Goal: Task Accomplishment & Management: Manage account settings

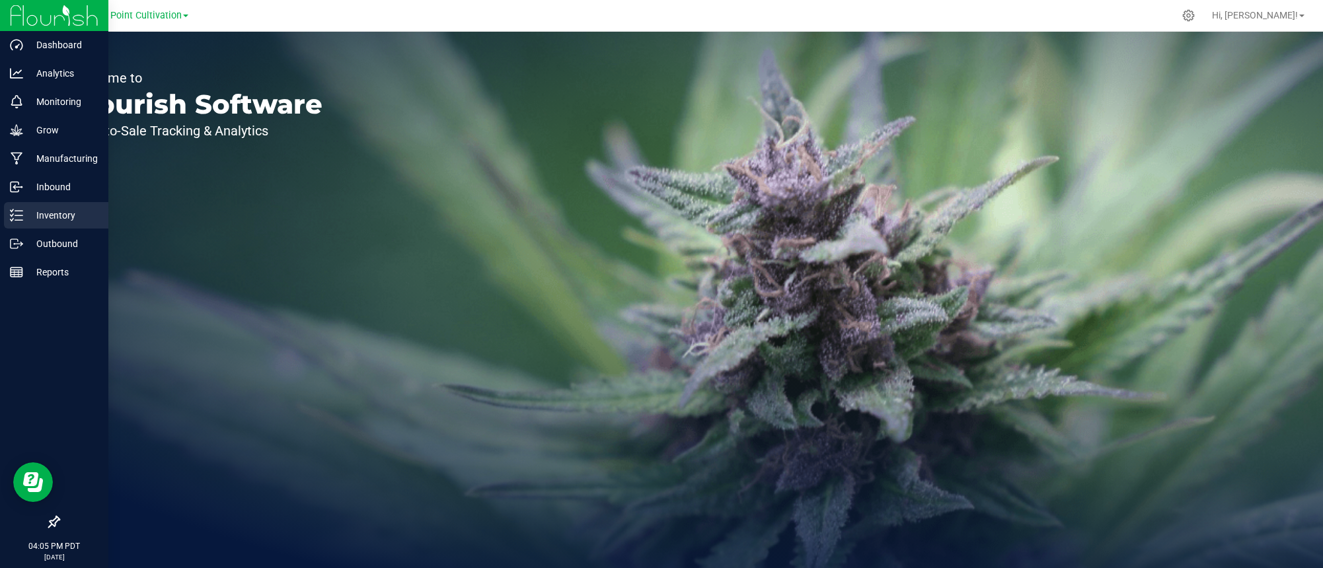
click at [64, 209] on p "Inventory" at bounding box center [62, 216] width 79 height 16
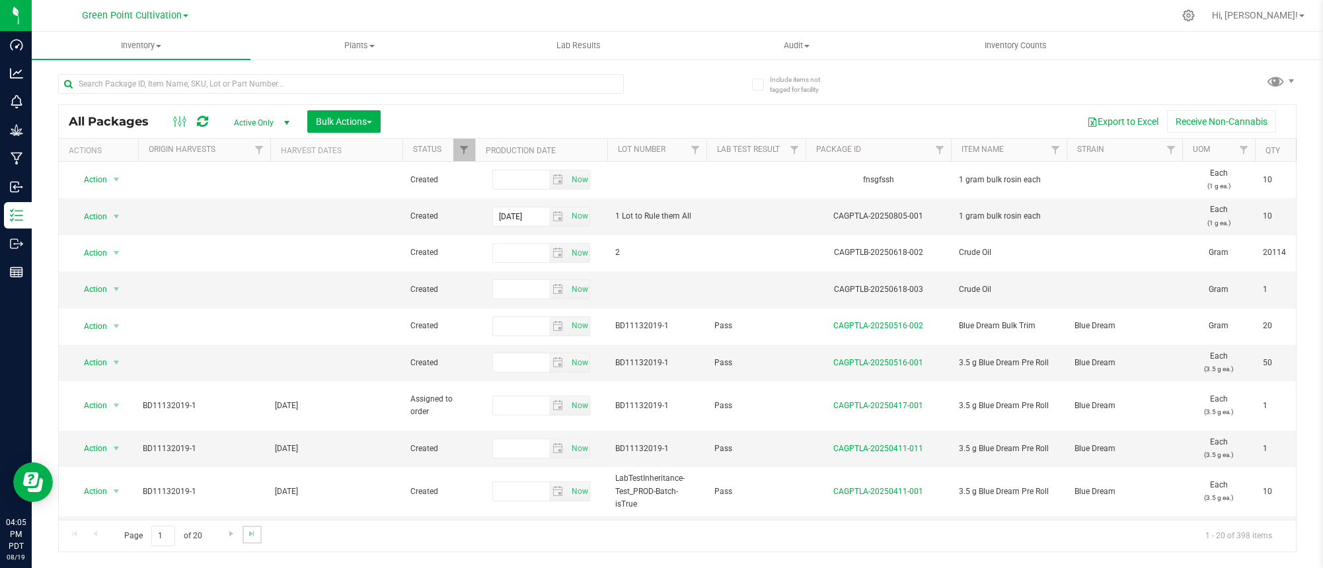
click at [250, 540] on link "Go to the last page" at bounding box center [252, 535] width 19 height 18
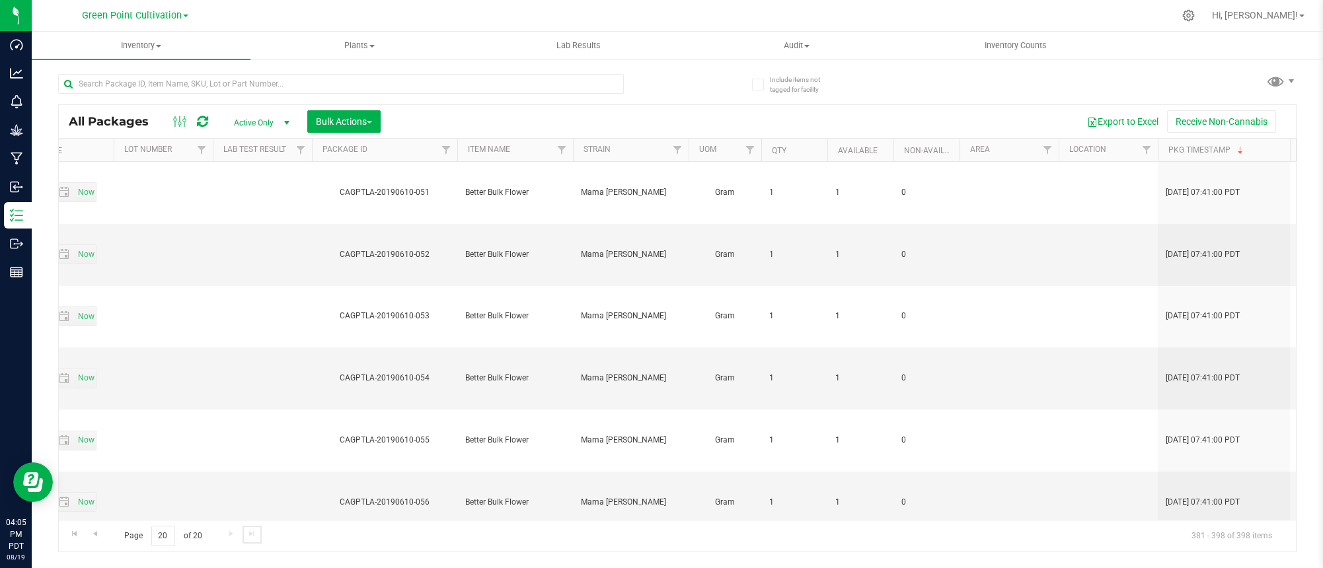
scroll to position [0, 639]
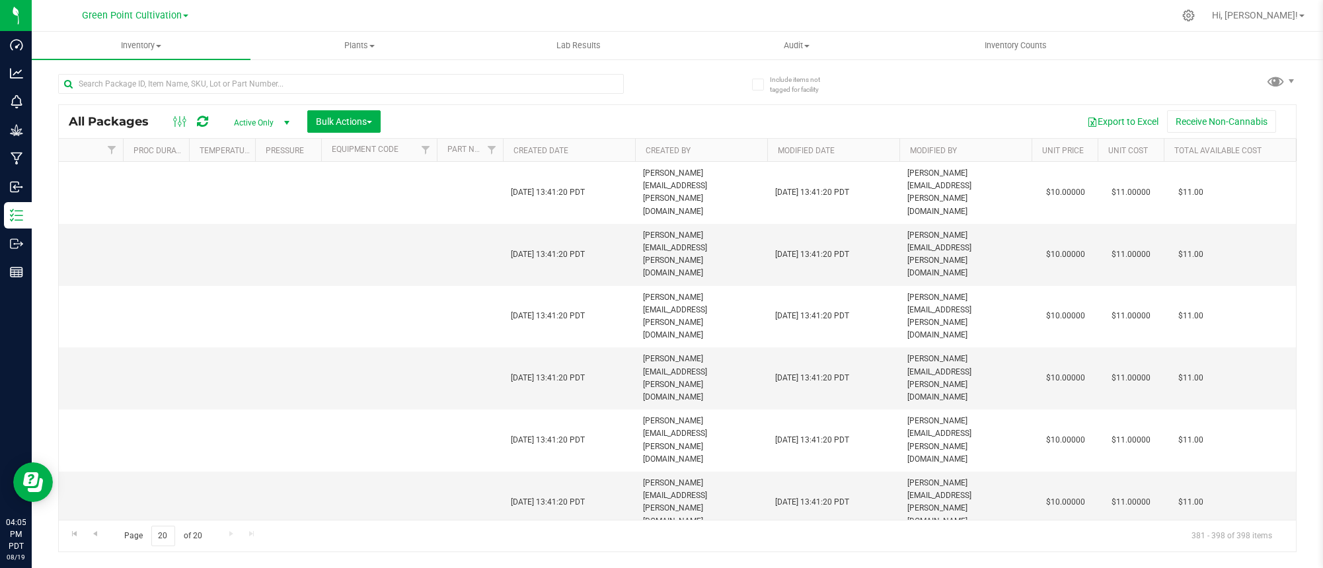
click at [263, 124] on span "Active Only" at bounding box center [259, 123] width 73 height 19
click at [171, 123] on span at bounding box center [181, 122] width 24 height 16
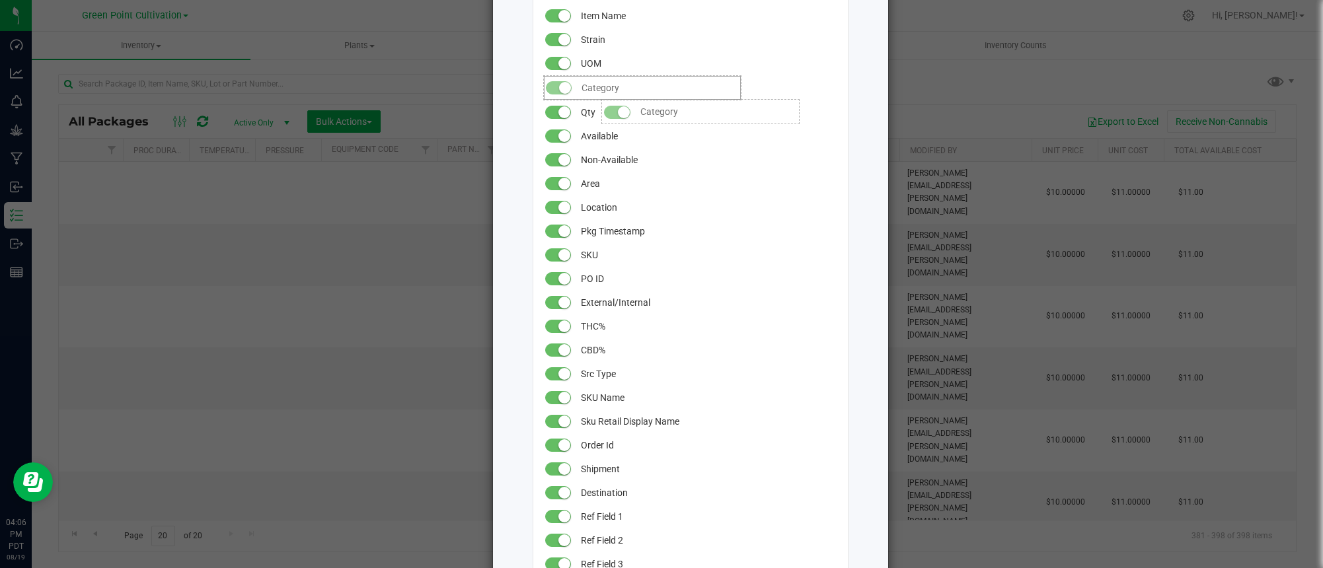
drag, startPoint x: 603, startPoint y: 350, endPoint x: 595, endPoint y: 93, distance: 257.2
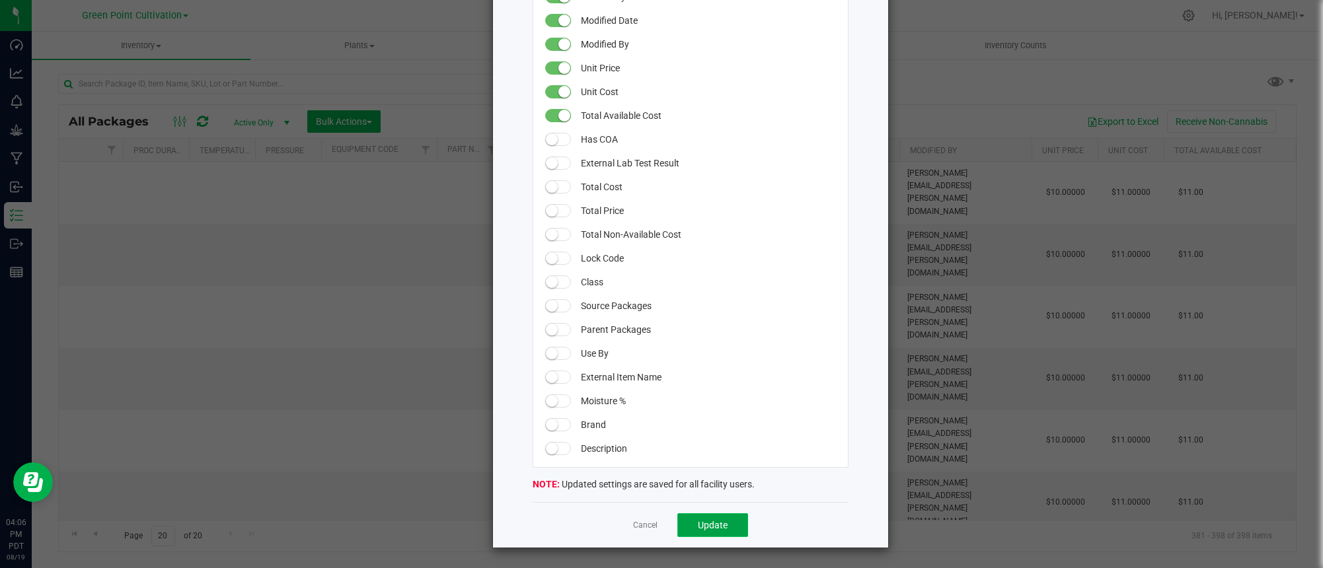
click at [716, 527] on span "Update" at bounding box center [713, 525] width 30 height 11
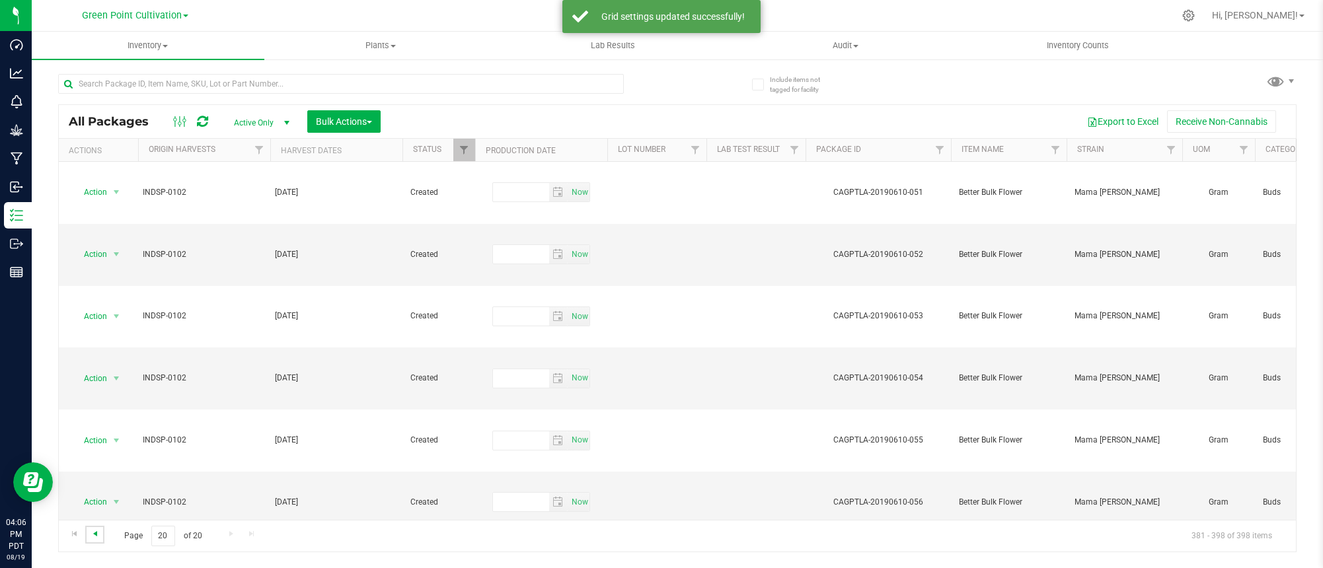
click at [94, 536] on span "Go to the previous page" at bounding box center [95, 534] width 11 height 11
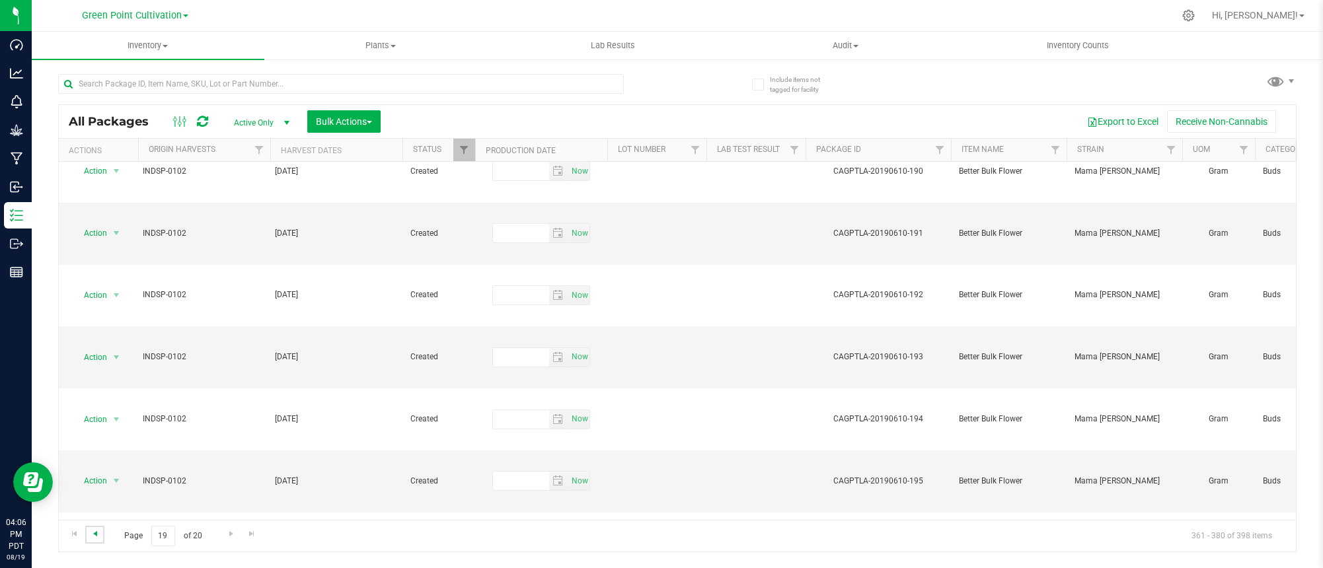
click at [90, 532] on span "Go to the previous page" at bounding box center [95, 534] width 11 height 11
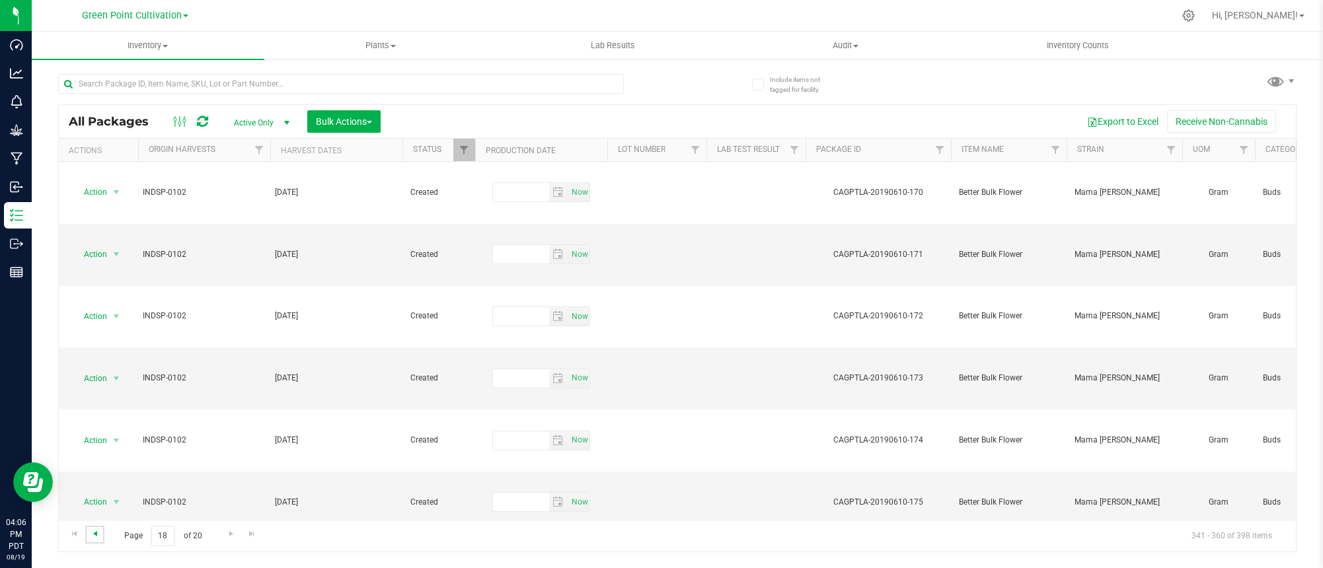
click at [90, 532] on span "Go to the previous page" at bounding box center [95, 534] width 11 height 11
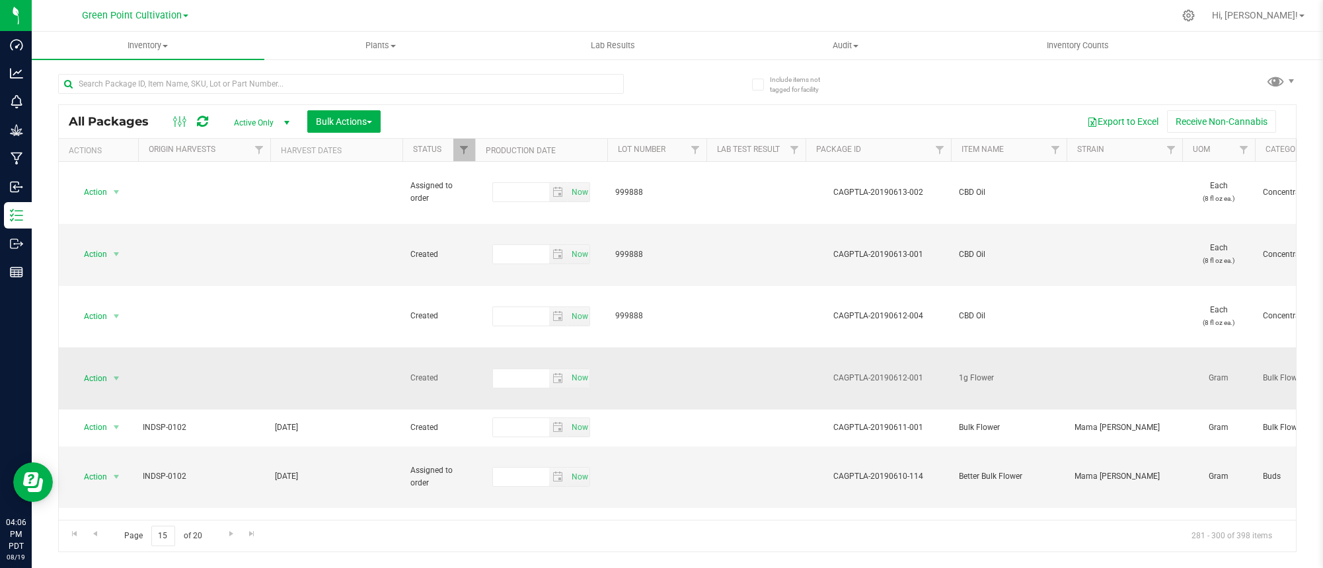
drag, startPoint x: 995, startPoint y: 291, endPoint x: 960, endPoint y: 284, distance: 35.8
click at [960, 372] on span "1g Flower" at bounding box center [1009, 378] width 100 height 13
copy span "1g Flower"
click at [338, 96] on div at bounding box center [341, 89] width 566 height 30
click at [338, 91] on input "text" at bounding box center [341, 84] width 566 height 20
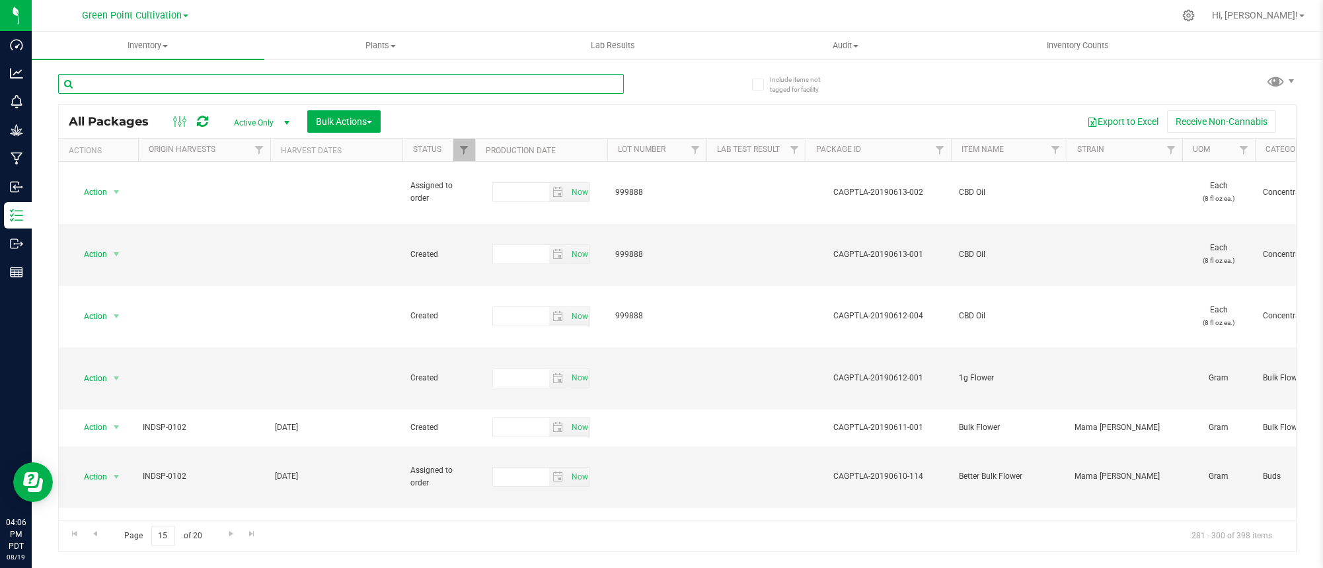
paste input "1g Flower"
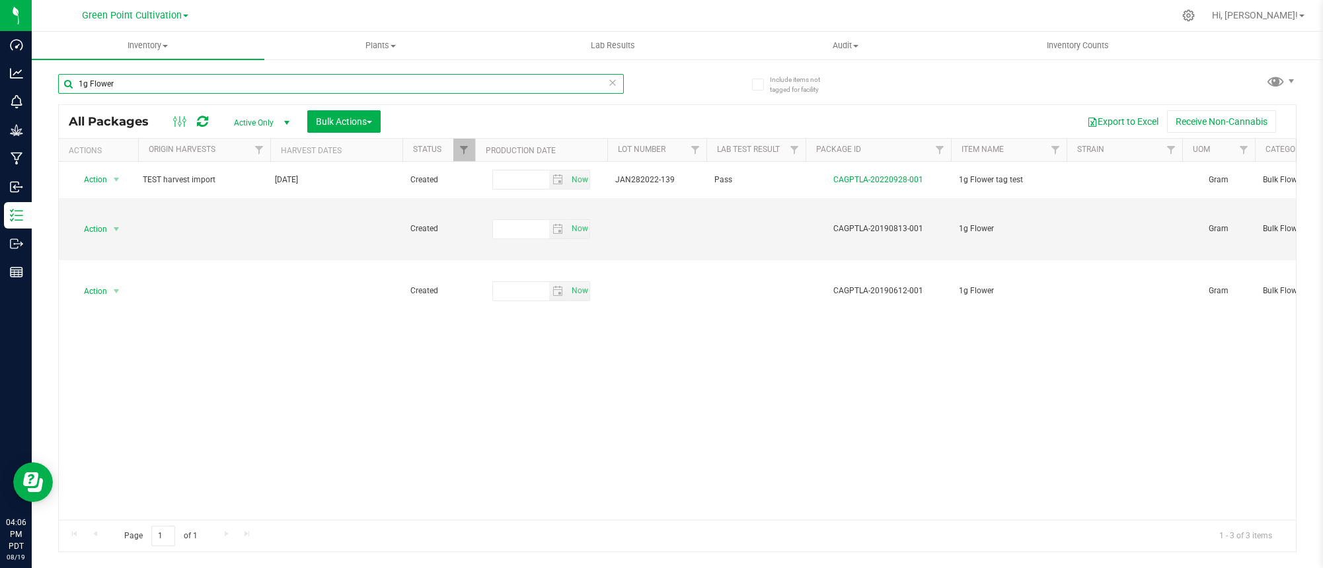
type input "1g Flower"
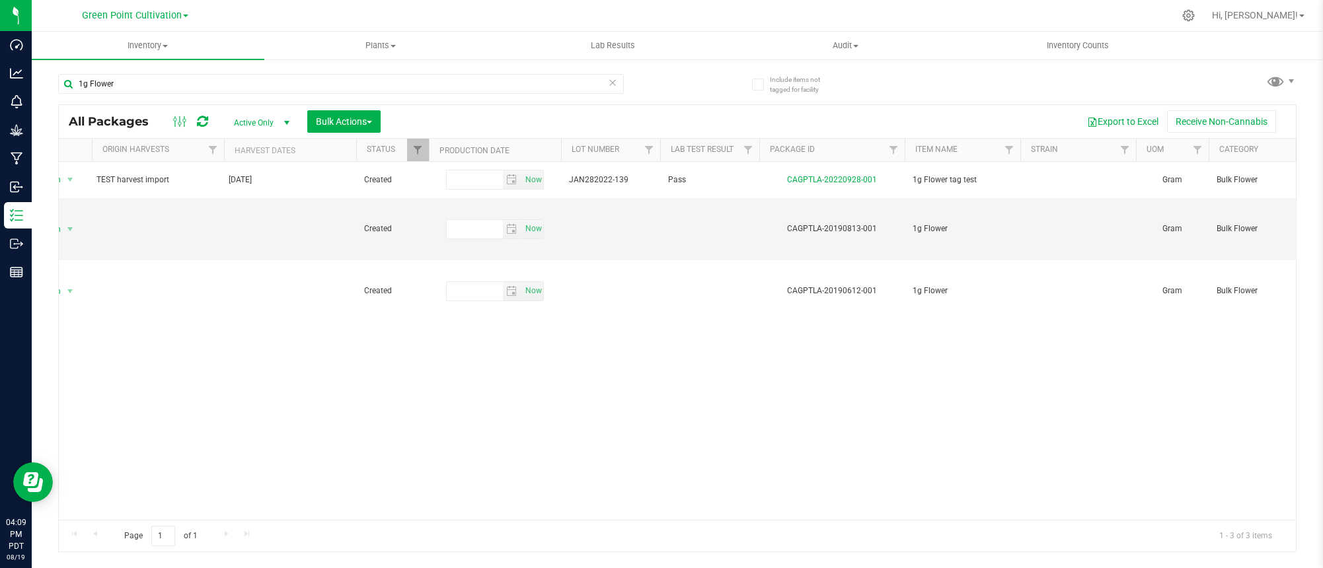
scroll to position [0, 68]
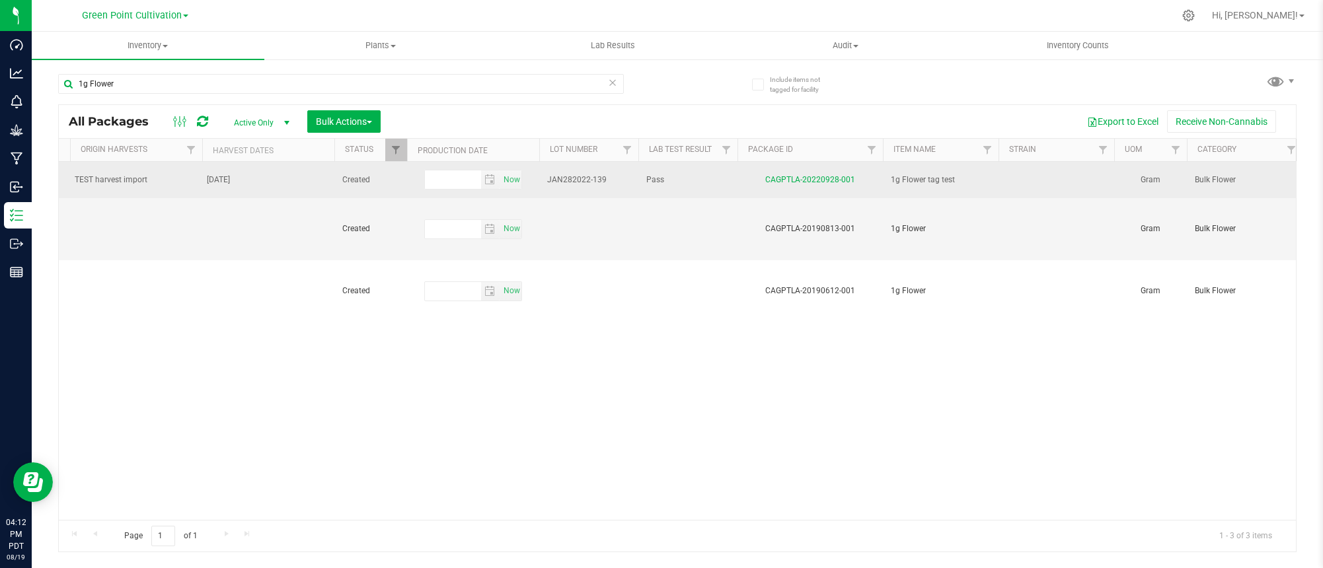
drag, startPoint x: 962, startPoint y: 175, endPoint x: 888, endPoint y: 174, distance: 73.4
click at [888, 174] on td "1g Flower tag test" at bounding box center [941, 180] width 116 height 36
copy span "1g Flower tag test"
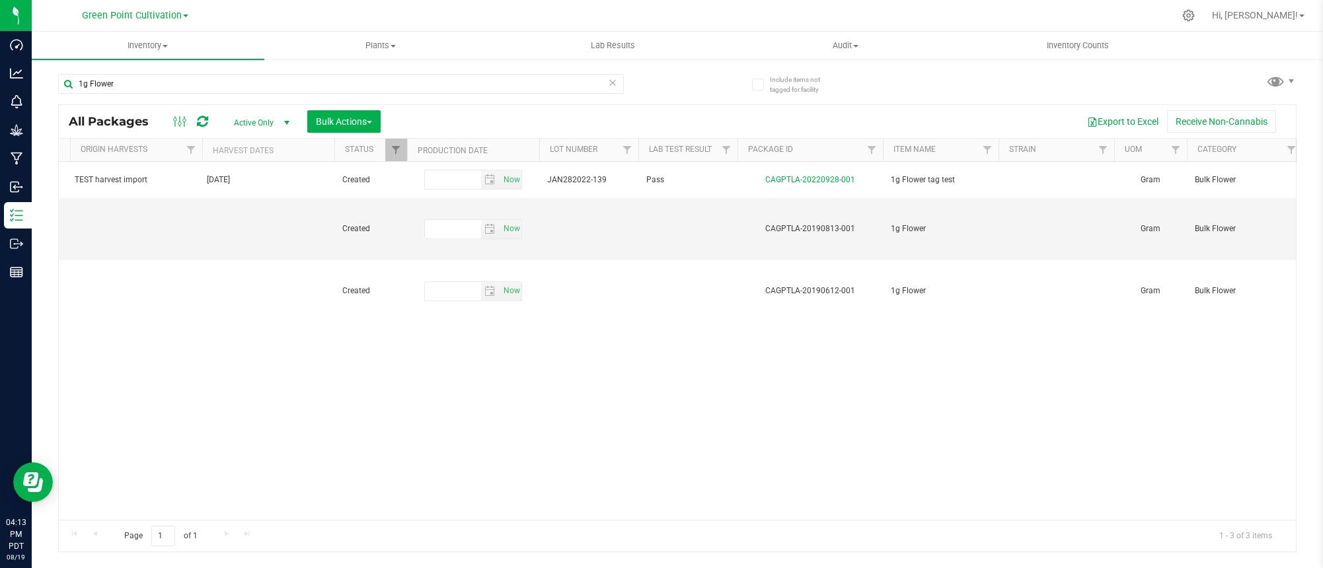
click at [201, 120] on icon at bounding box center [202, 121] width 11 height 13
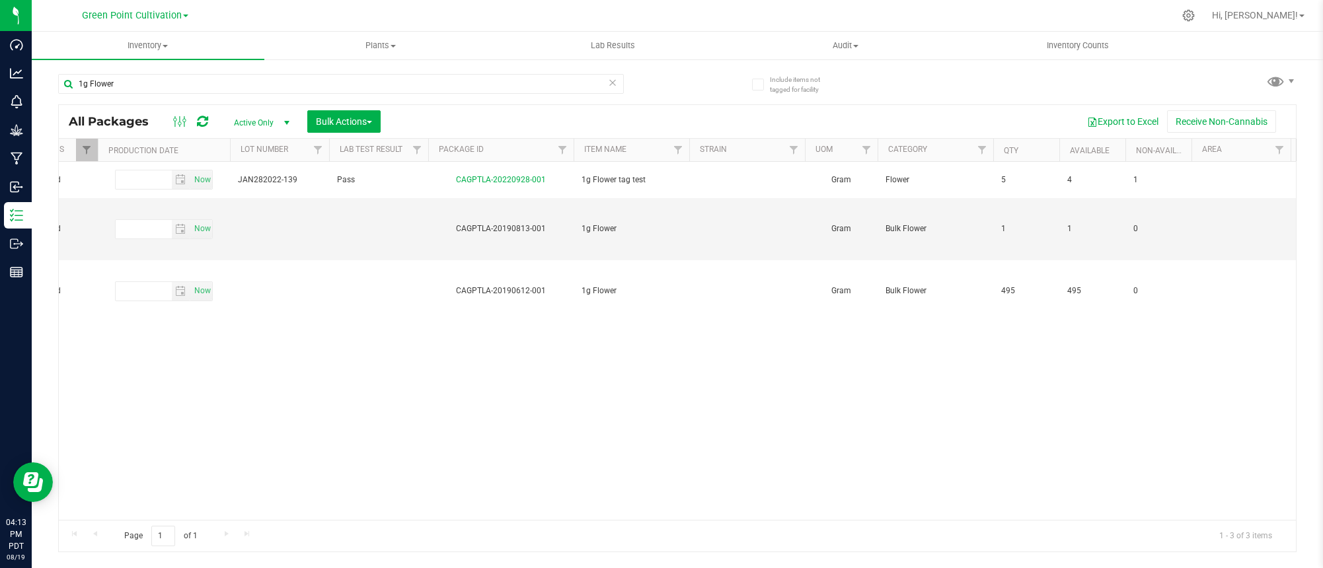
scroll to position [0, 492]
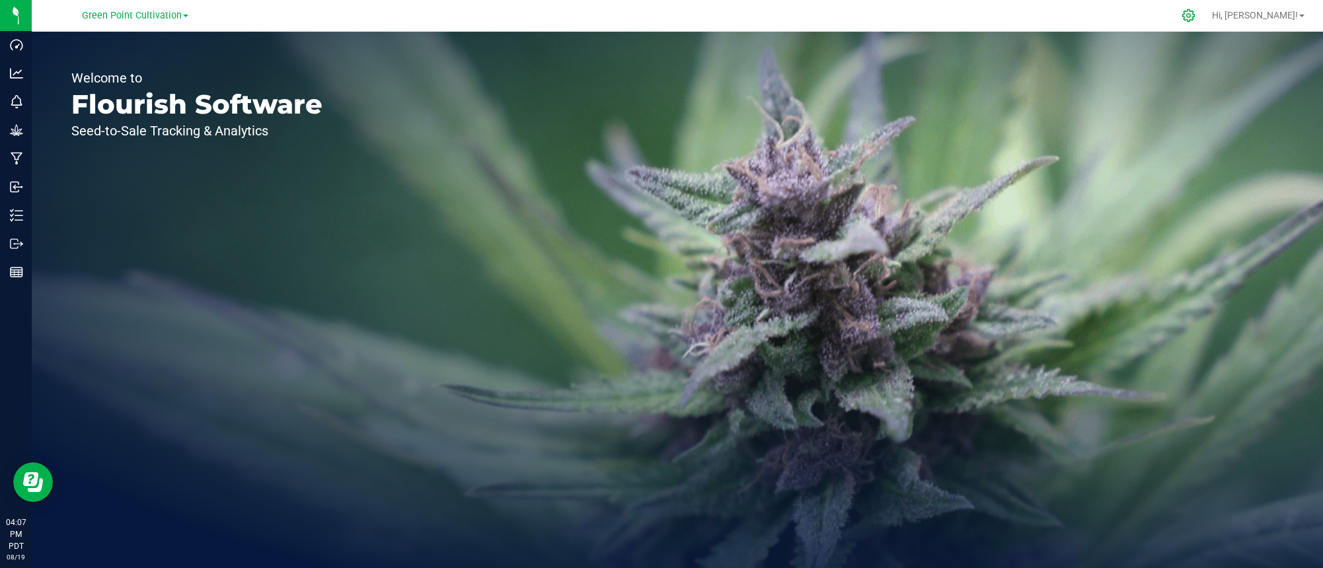
click at [1206, 8] on div at bounding box center [1189, 15] width 33 height 28
click at [1196, 13] on icon at bounding box center [1189, 16] width 14 height 14
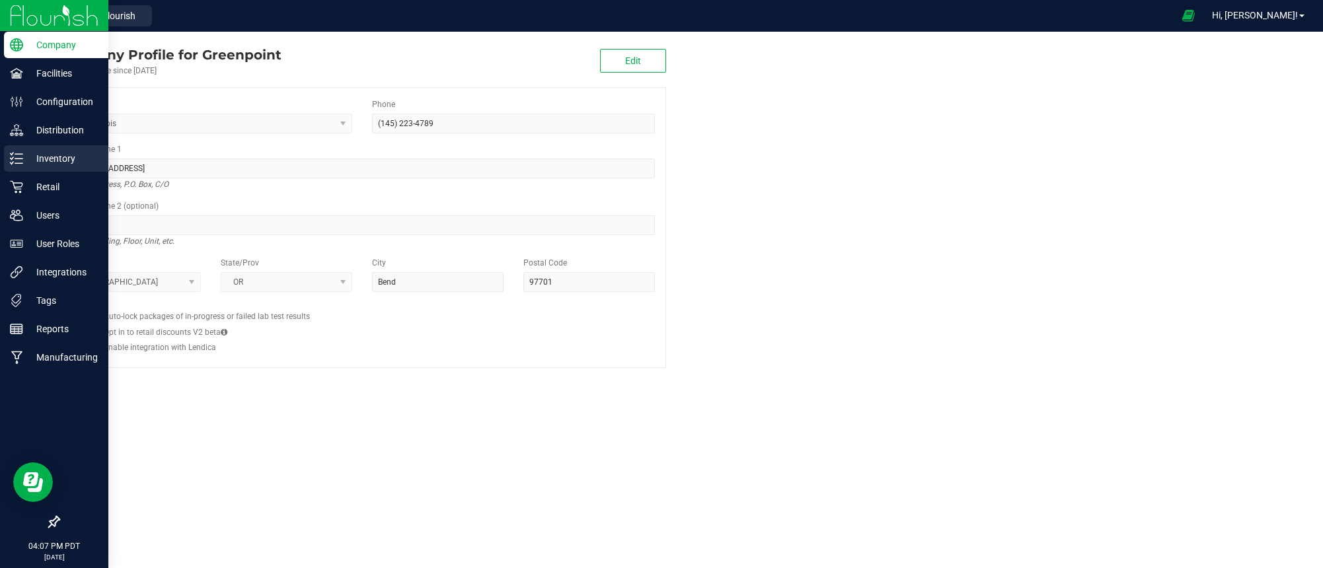
click at [38, 156] on p "Inventory" at bounding box center [62, 159] width 79 height 16
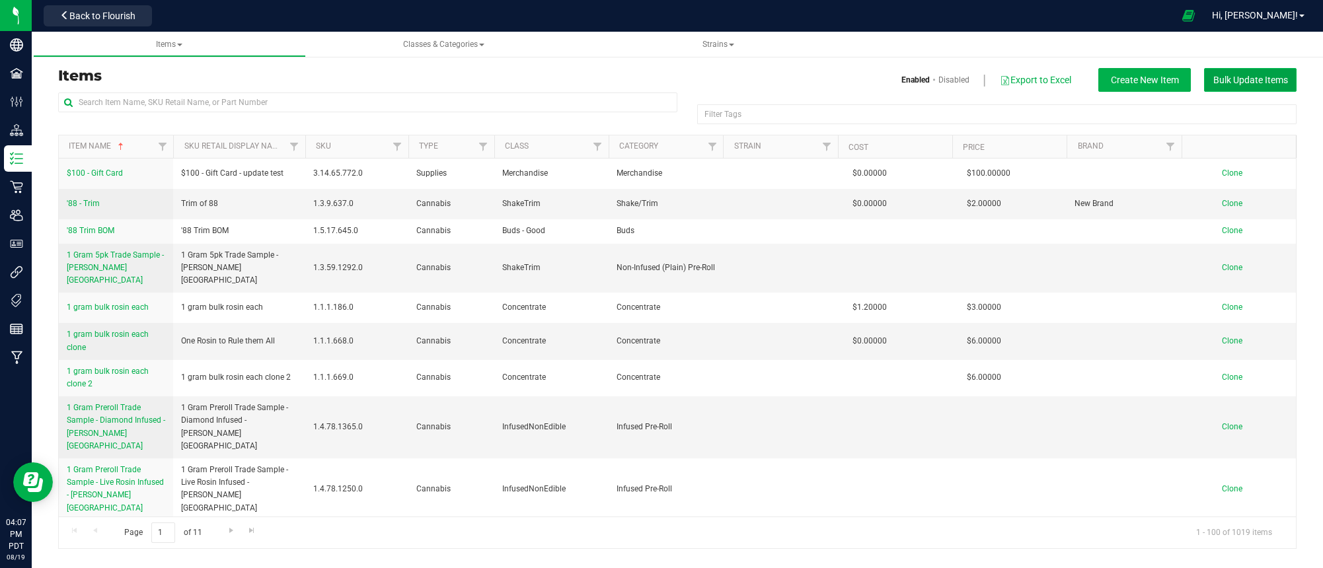
click at [1285, 86] on button "Bulk Update Items" at bounding box center [1250, 80] width 93 height 24
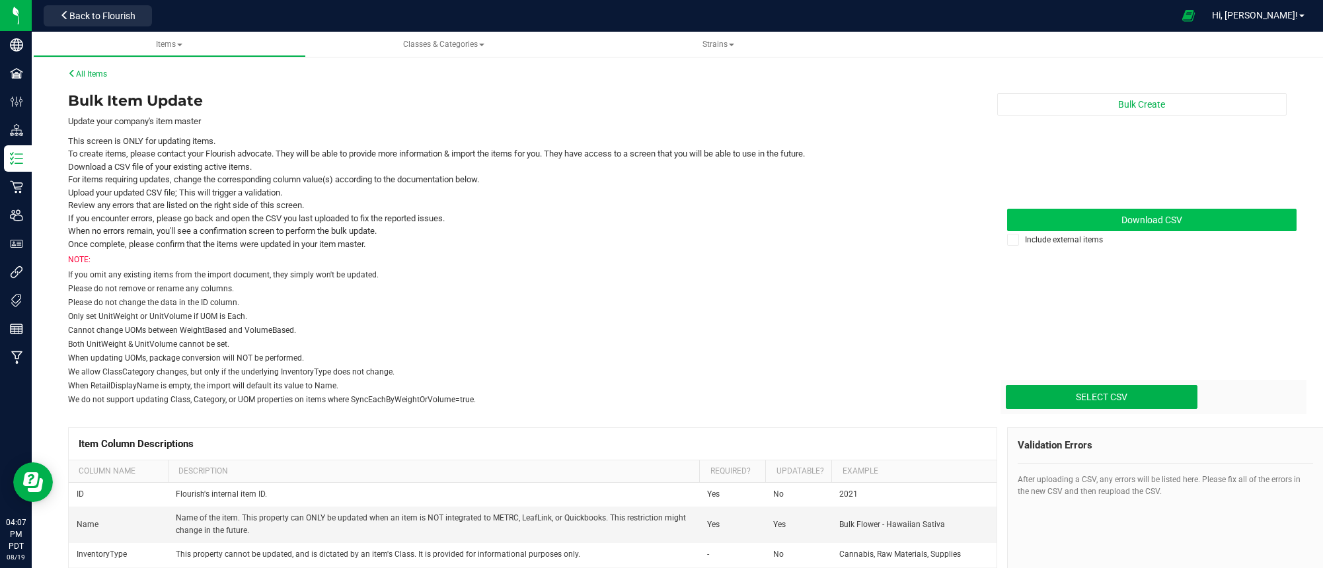
click at [1094, 217] on link "Download CSV" at bounding box center [1152, 220] width 290 height 22
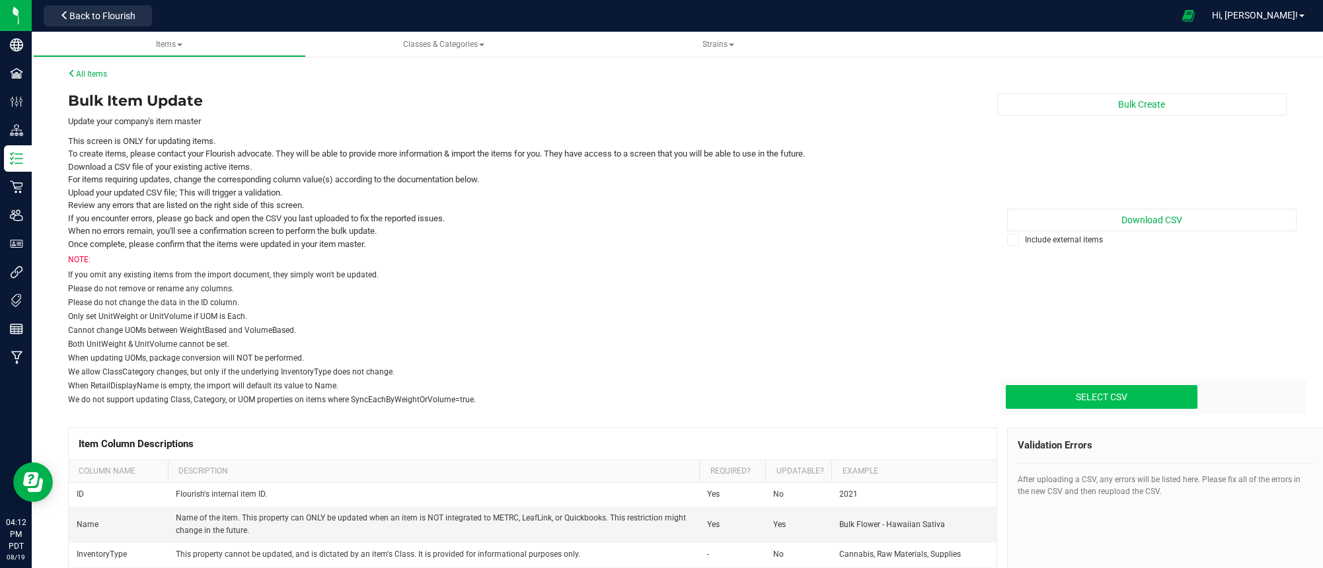
click at [1096, 401] on input "Select CSV" at bounding box center [47, 341] width 2300 height 135
type input "C:\fakepath\update-items_2025-08-19.csv"
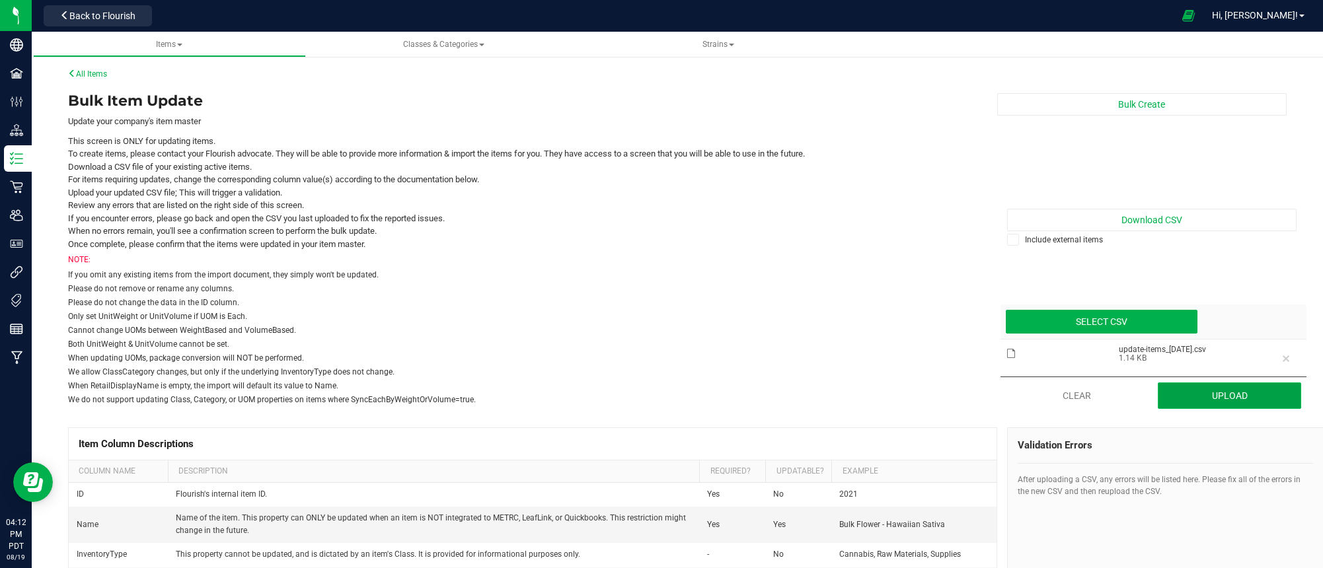
click at [1245, 395] on button "Upload" at bounding box center [1229, 396] width 143 height 26
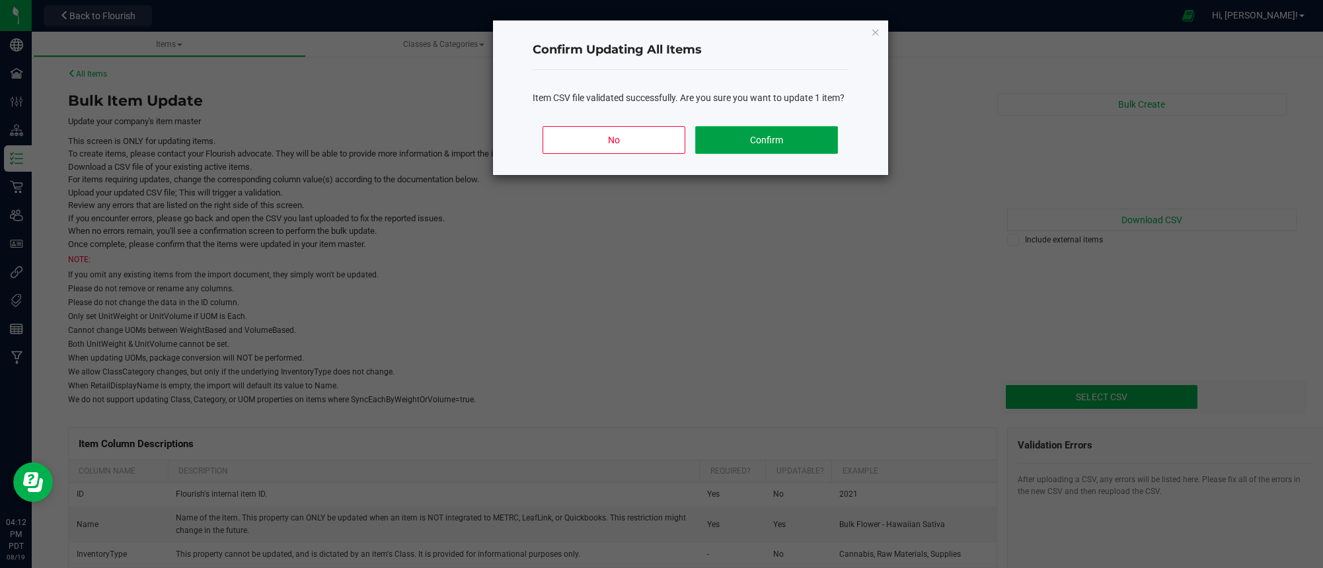
click at [808, 137] on button "Confirm" at bounding box center [766, 140] width 142 height 28
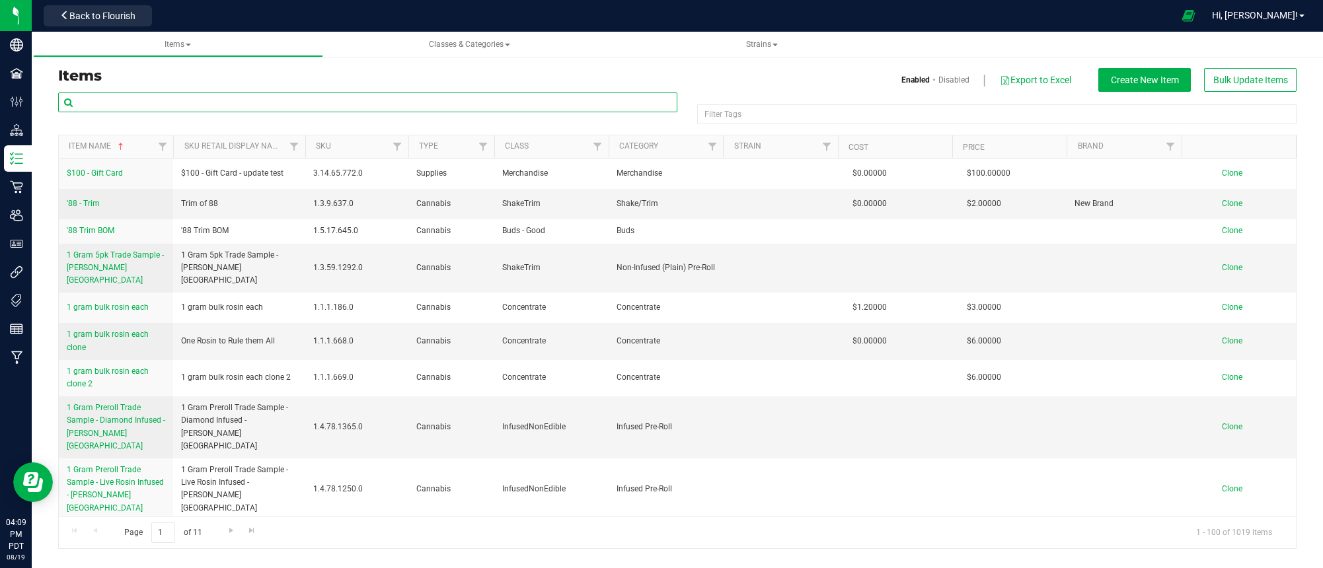
click at [167, 99] on input "text" at bounding box center [367, 103] width 619 height 20
click at [493, 51] on link "Classes & Categories" at bounding box center [470, 45] width 291 height 26
click at [482, 42] on span "Classes & Categories" at bounding box center [469, 44] width 81 height 9
click at [467, 96] on li "All categories" at bounding box center [470, 99] width 270 height 19
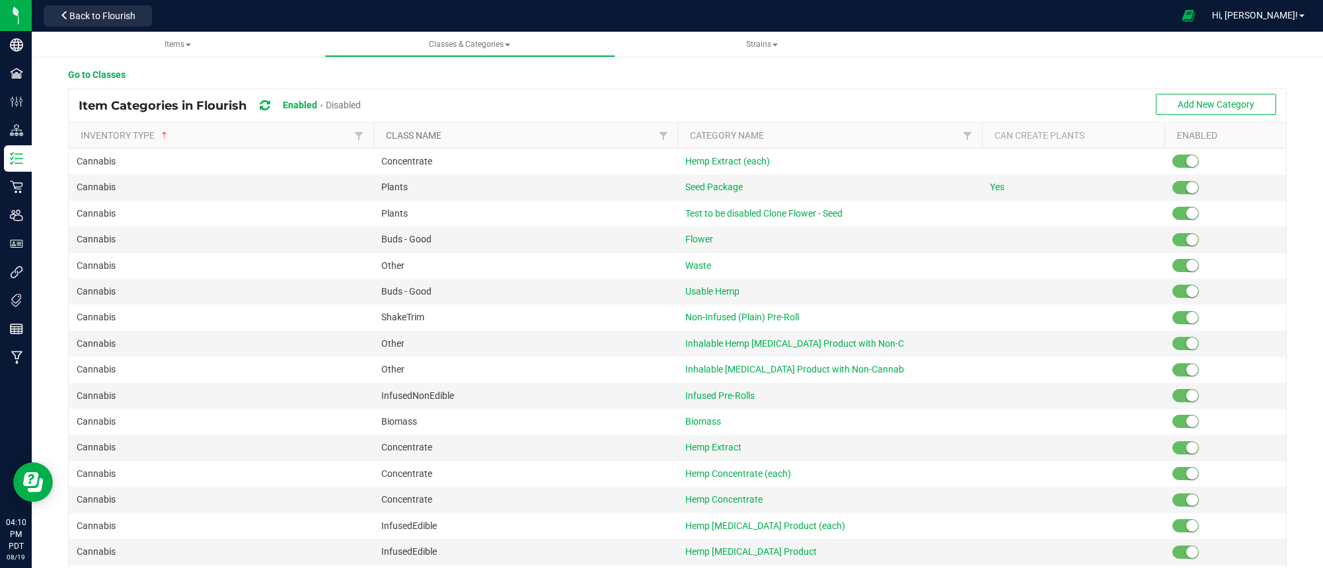
click at [467, 137] on link "Class Name" at bounding box center [521, 135] width 270 height 11
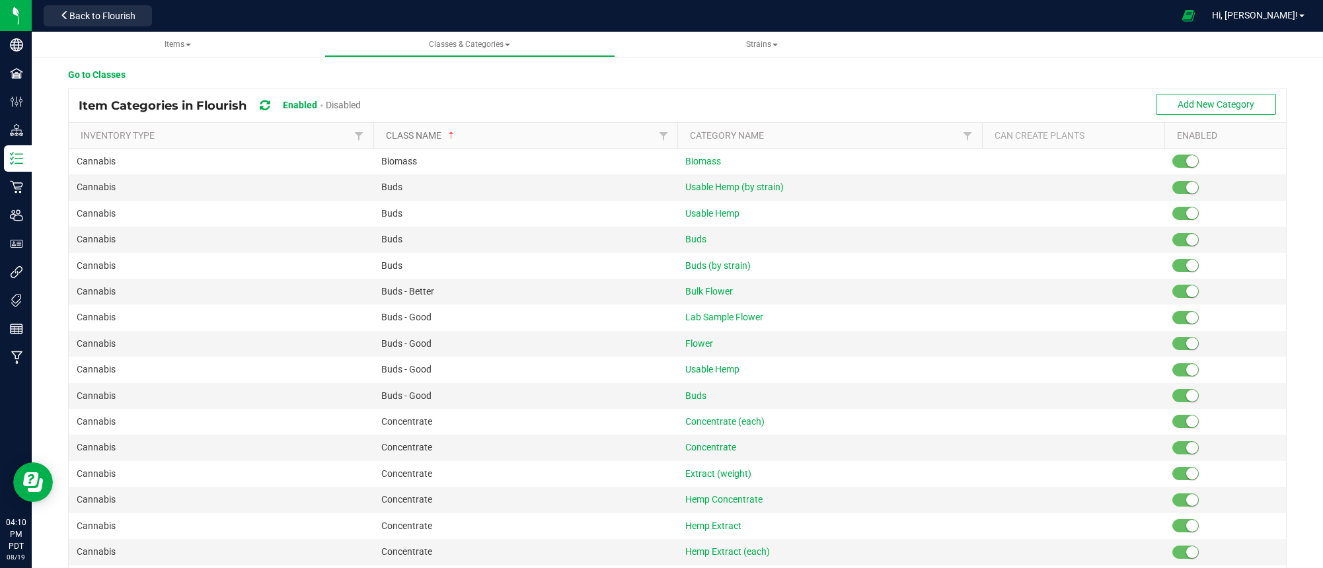
click at [511, 135] on link "Class Name" at bounding box center [521, 135] width 270 height 11
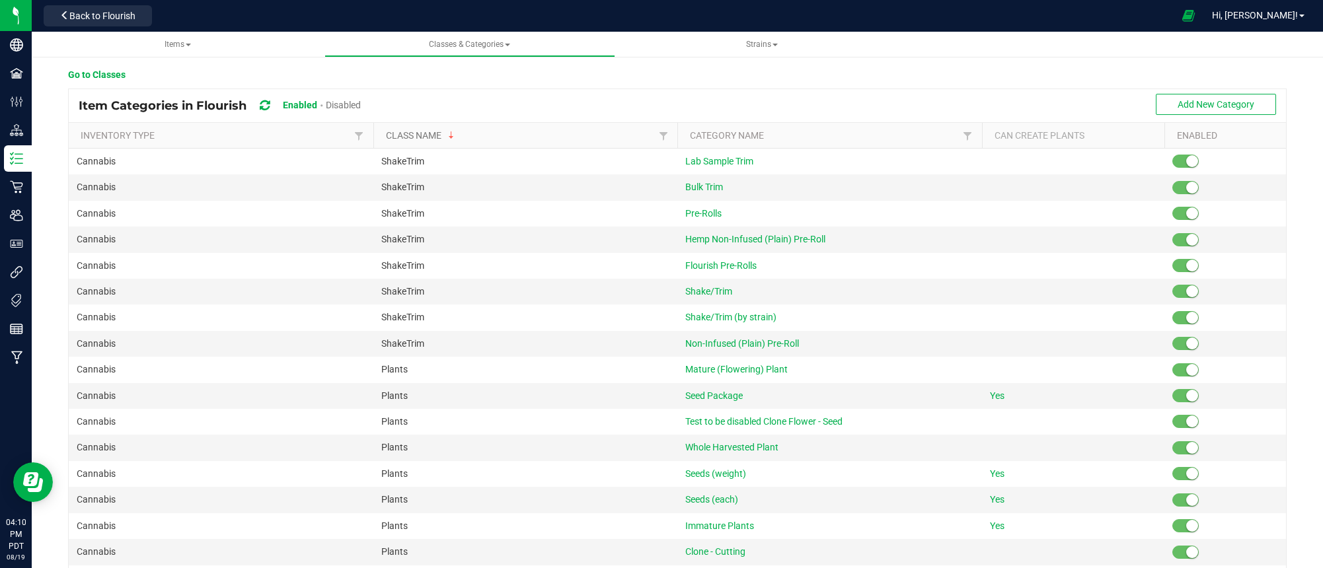
click at [511, 135] on link "Class Name" at bounding box center [521, 135] width 270 height 11
click at [579, 140] on link "Class Name" at bounding box center [521, 135] width 270 height 11
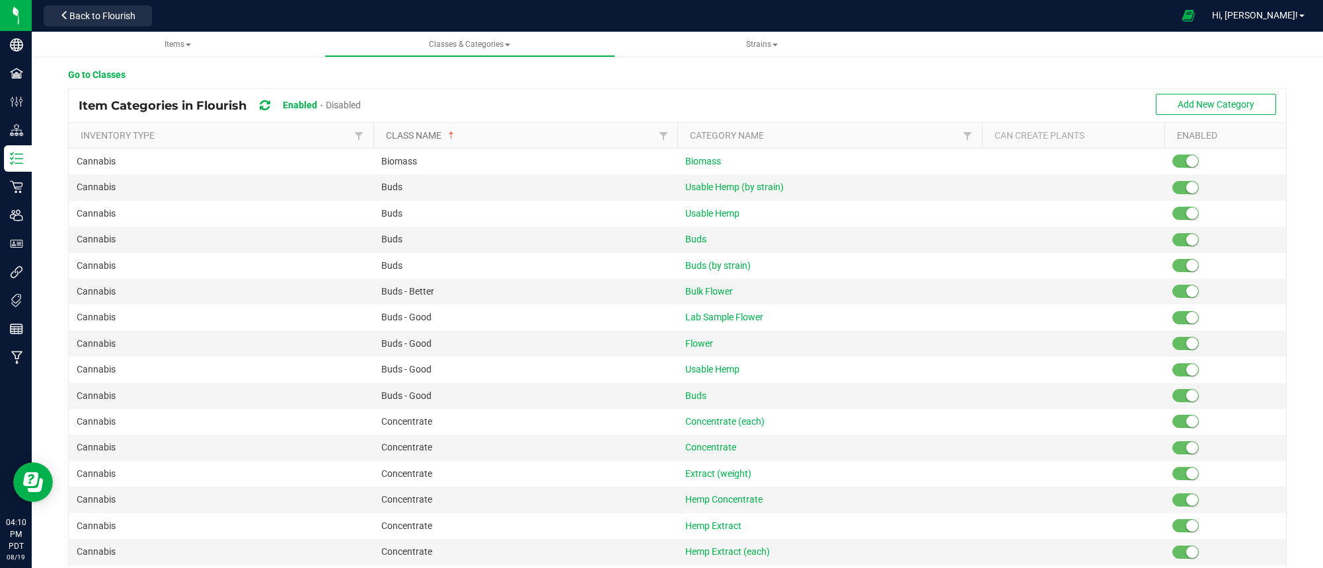
click at [579, 139] on link "Class Name" at bounding box center [521, 135] width 270 height 11
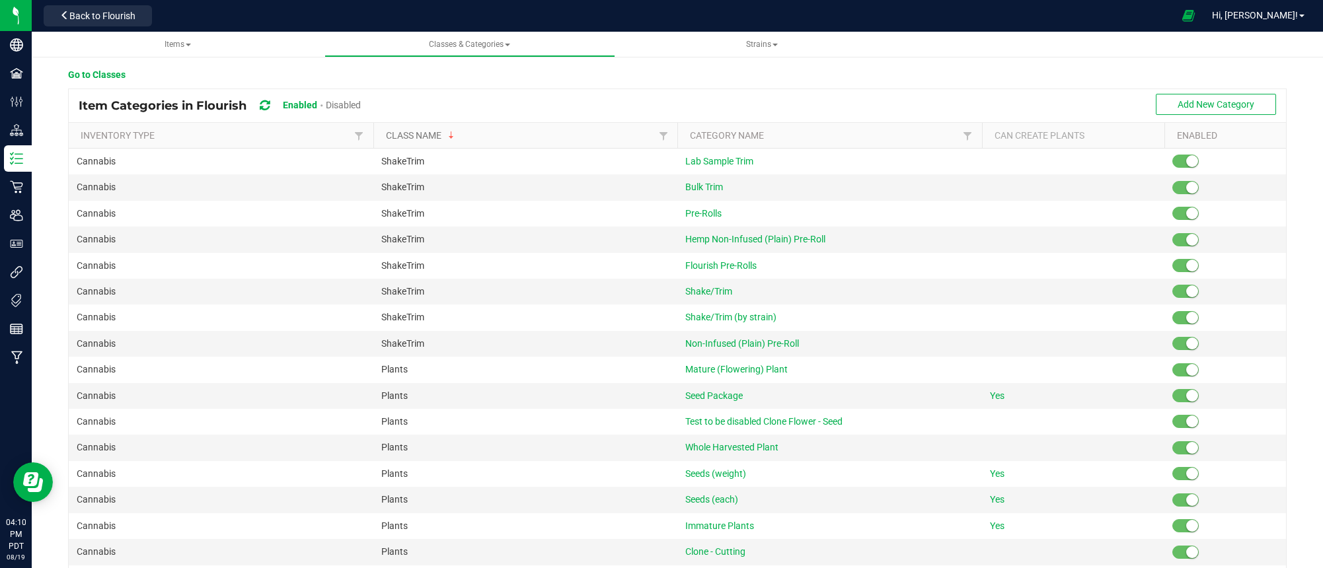
click at [579, 139] on link "Class Name" at bounding box center [521, 135] width 270 height 11
click at [812, 128] on th "Category Name" at bounding box center [829, 136] width 305 height 26
click at [804, 137] on link "Category Name" at bounding box center [825, 135] width 270 height 11
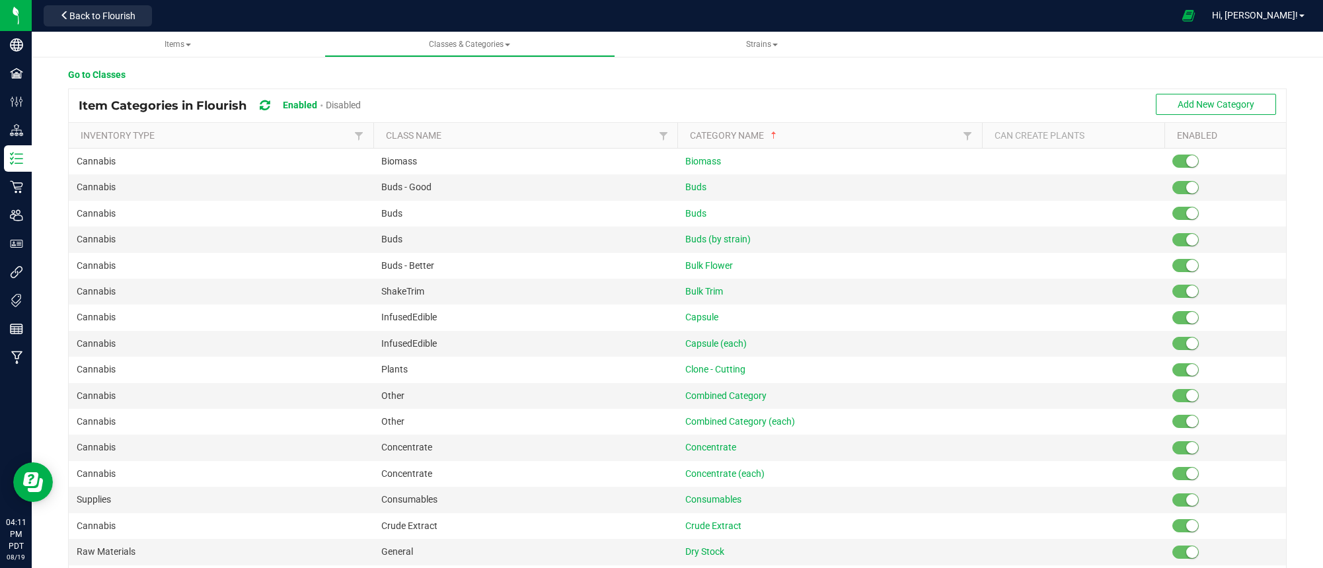
scroll to position [434, 0]
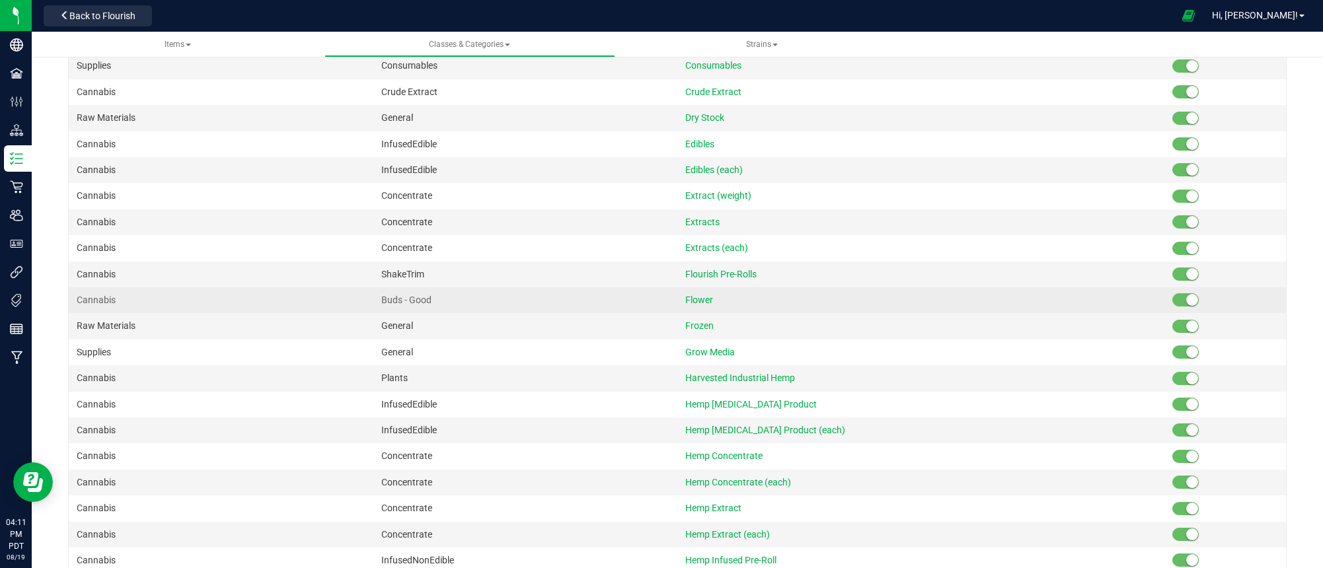
drag, startPoint x: 445, startPoint y: 300, endPoint x: 374, endPoint y: 300, distance: 71.4
click at [373, 300] on td "Buds - Good" at bounding box center [525, 301] width 305 height 26
copy span "Buds - Good"
click at [701, 301] on span "Flower" at bounding box center [699, 300] width 28 height 11
click at [704, 301] on span "Flower" at bounding box center [707, 300] width 44 height 11
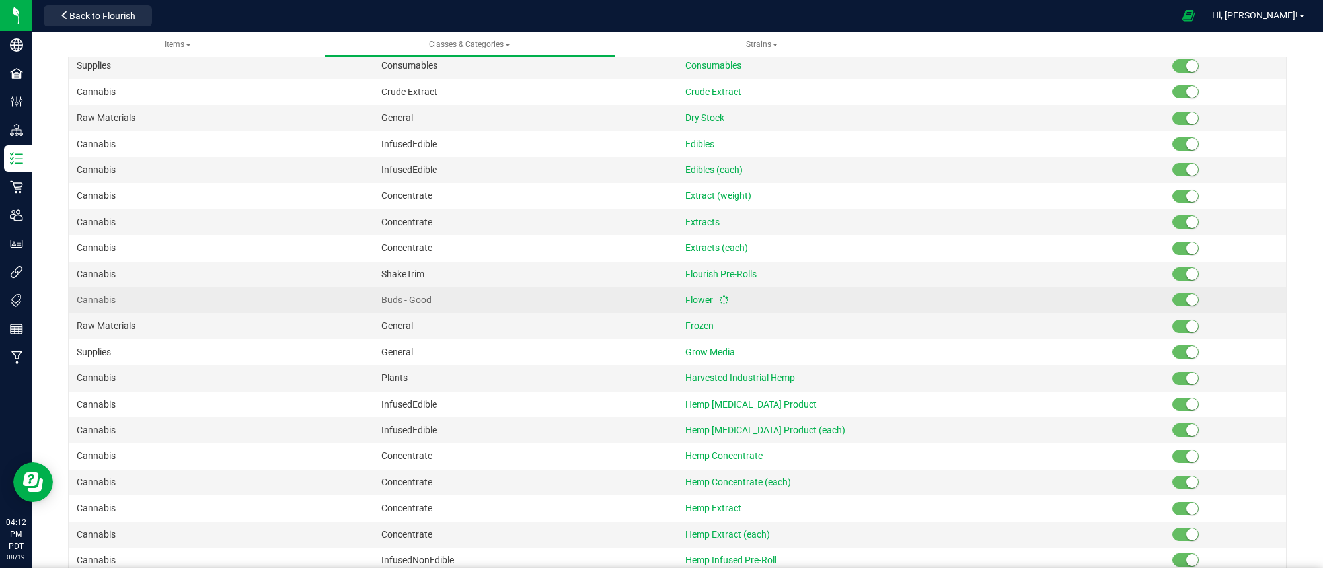
scroll to position [0, 0]
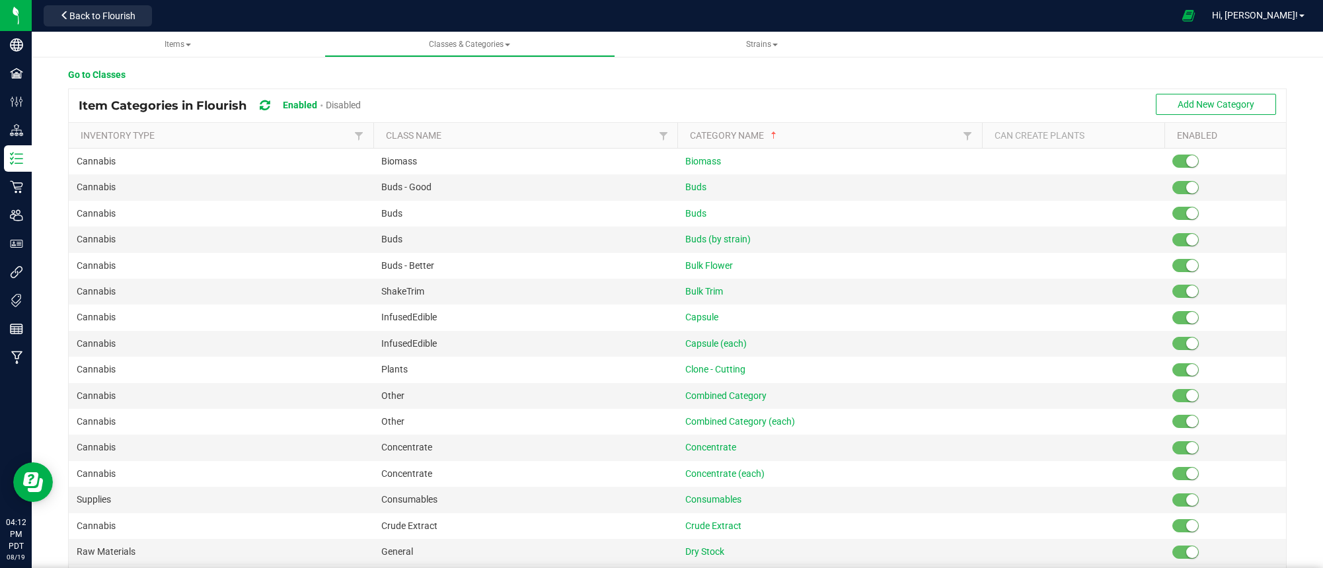
click at [260, 97] on span at bounding box center [265, 106] width 10 height 22
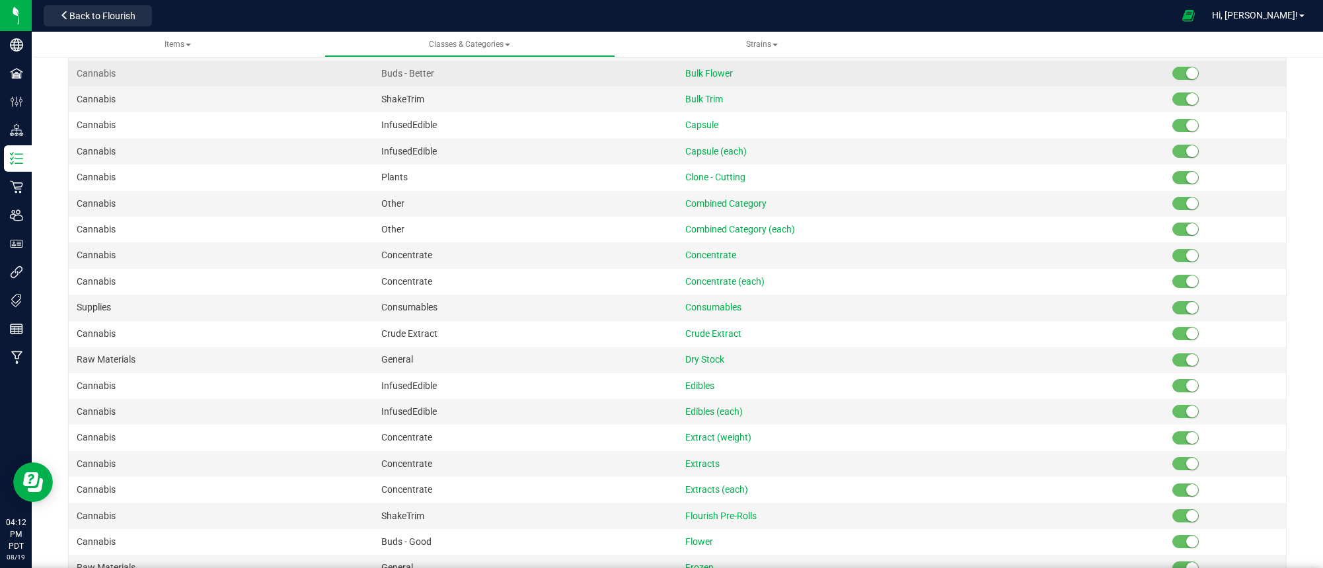
scroll to position [396, 0]
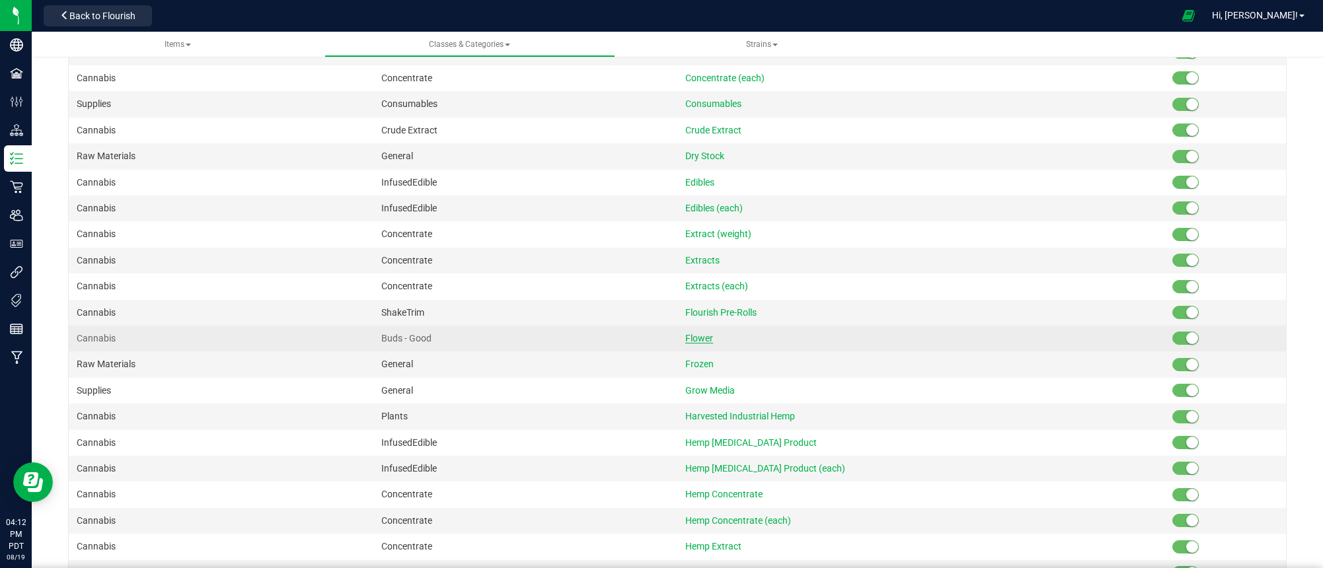
click at [695, 338] on span "Flower" at bounding box center [699, 338] width 28 height 11
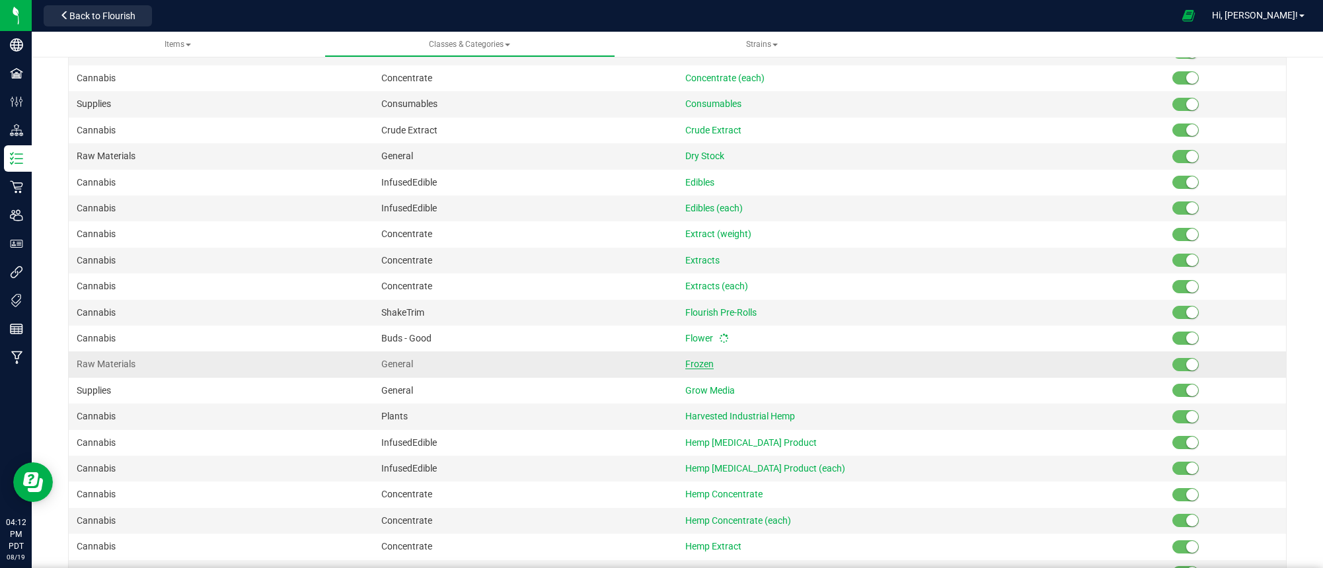
click at [699, 363] on span "Frozen" at bounding box center [699, 364] width 28 height 11
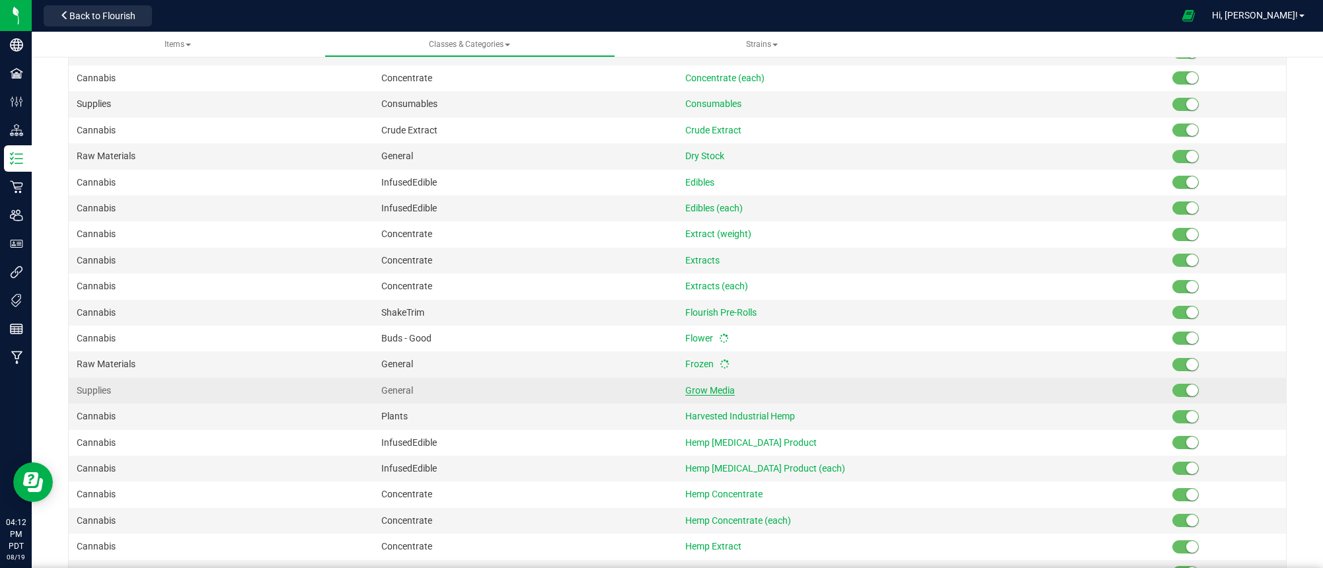
click at [705, 387] on span "Grow Media" at bounding box center [710, 390] width 50 height 11
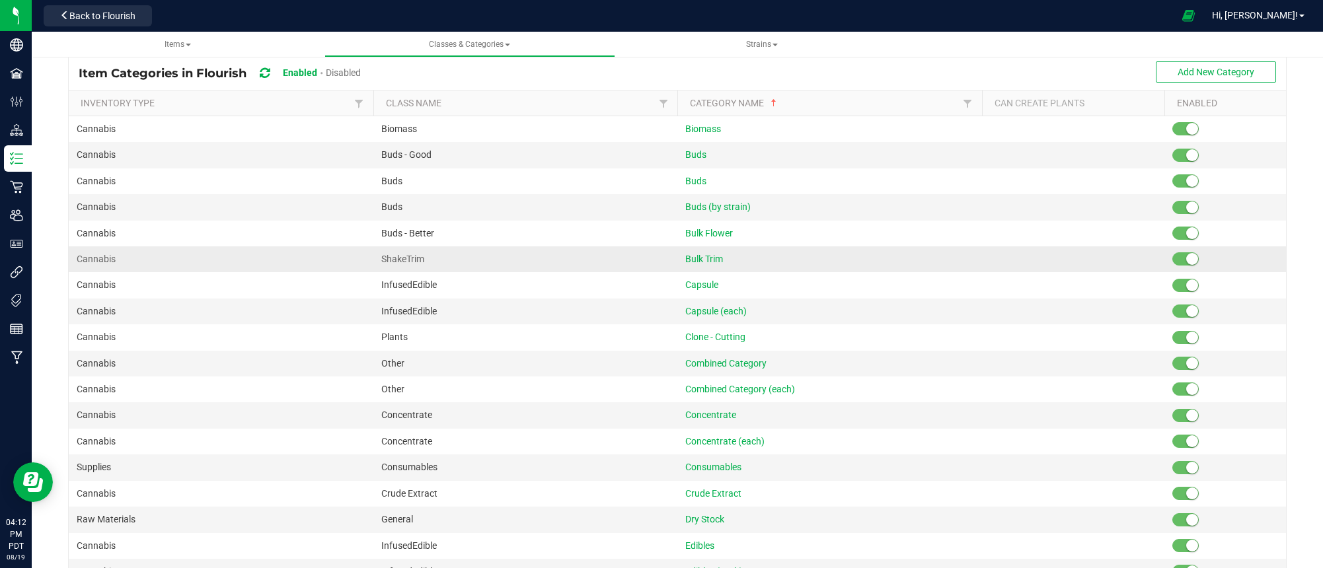
scroll to position [30, 0]
click at [332, 71] on span "Disabled" at bounding box center [343, 75] width 35 height 11
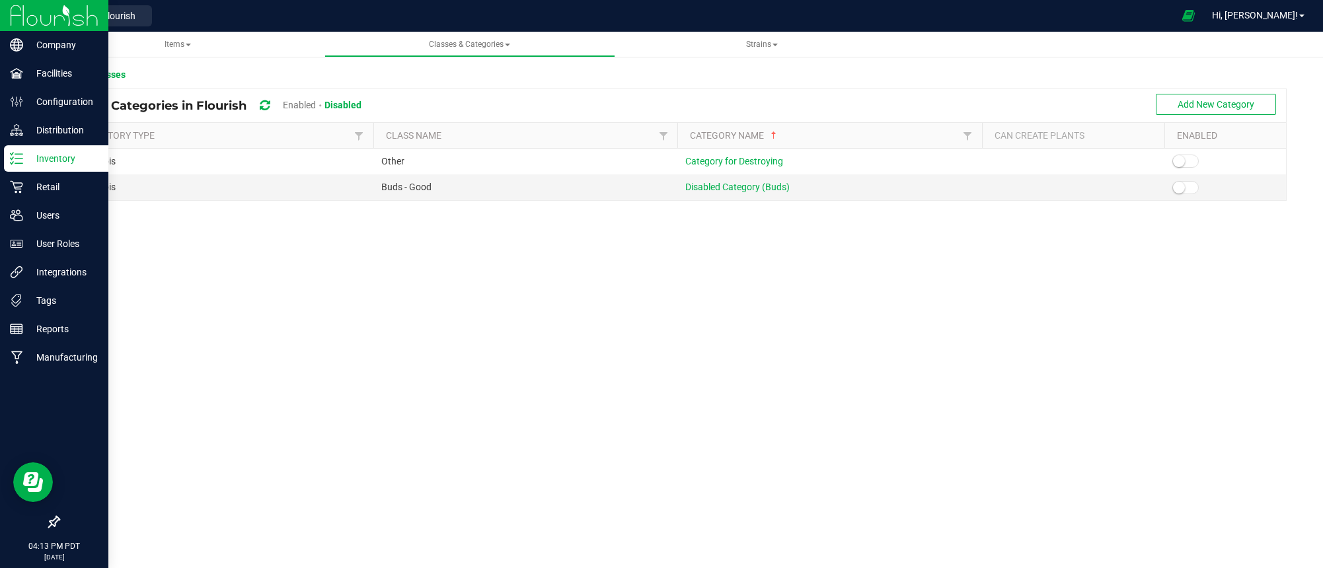
click at [40, 156] on p "Inventory" at bounding box center [62, 159] width 79 height 16
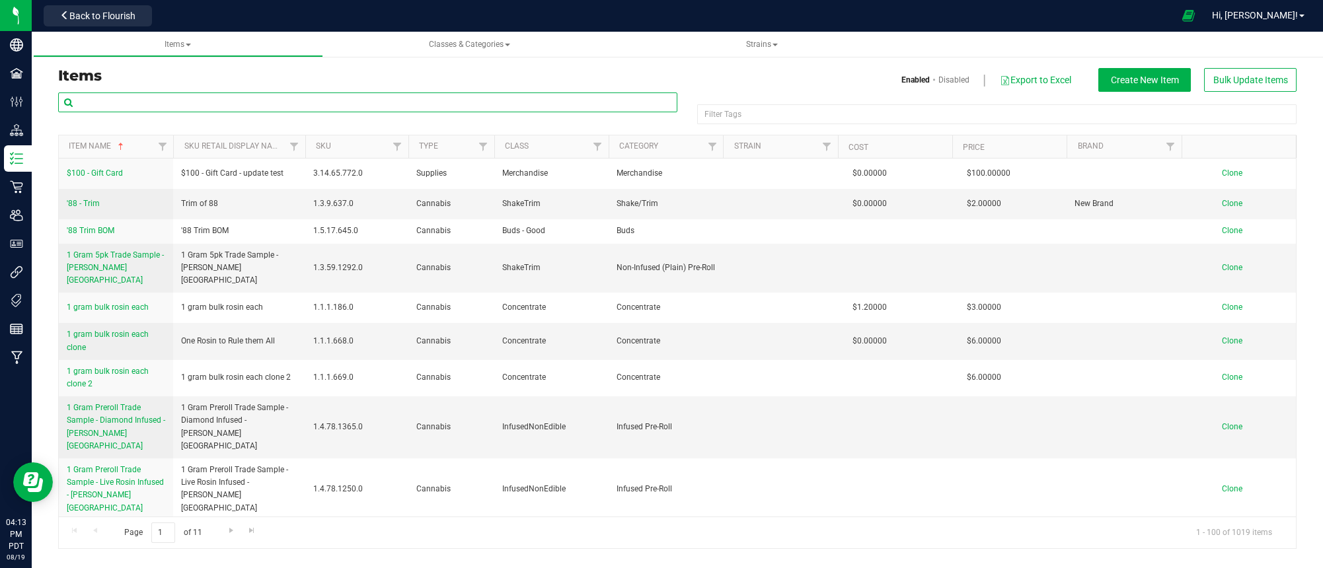
click at [219, 105] on input "text" at bounding box center [367, 103] width 619 height 20
paste input "1g Flower tag test"
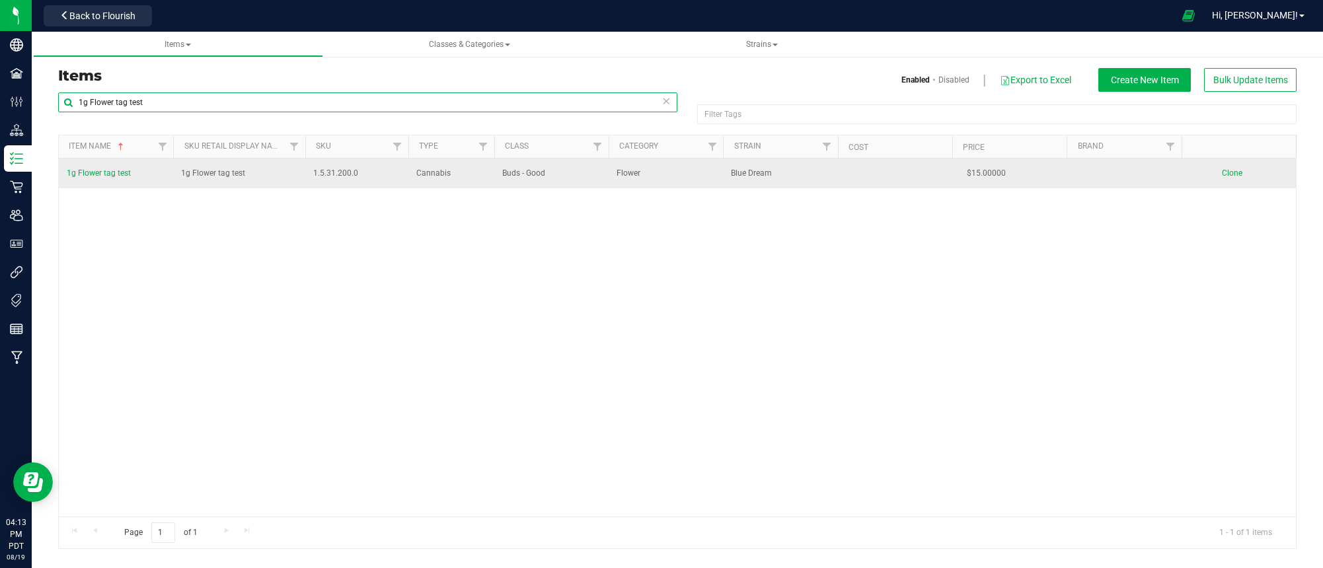
type input "1g Flower tag test"
click at [95, 175] on span "1g Flower tag test" at bounding box center [99, 173] width 64 height 9
